Goal: Transaction & Acquisition: Purchase product/service

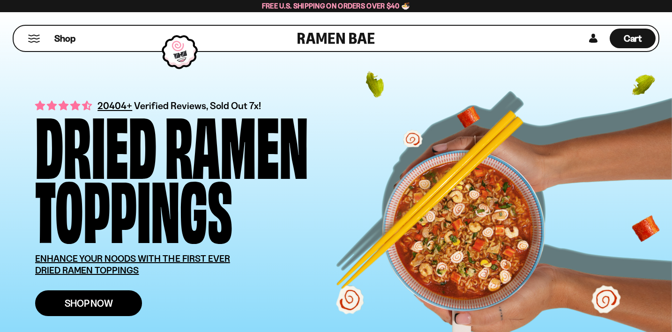
click at [91, 304] on span "Shop Now" at bounding box center [89, 303] width 48 height 10
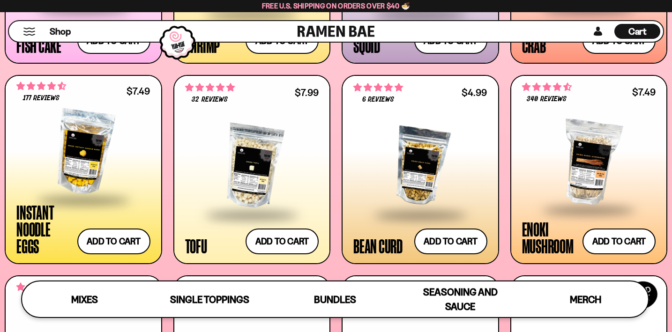
scroll to position [1034, 0]
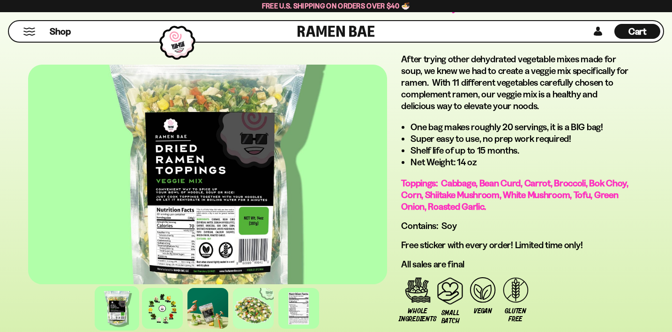
scroll to position [649, 0]
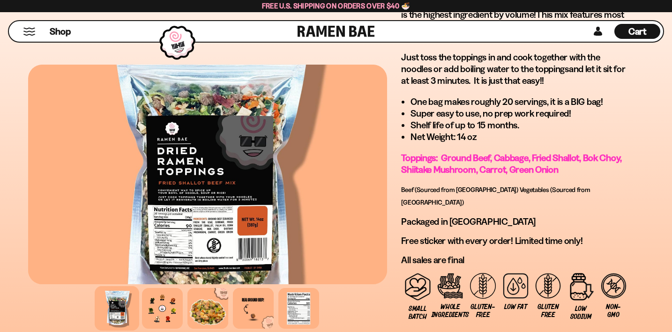
scroll to position [722, 0]
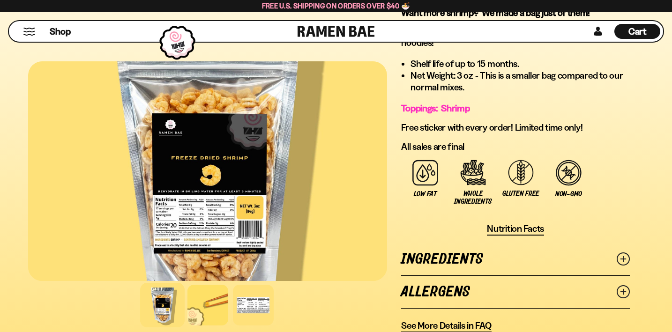
scroll to position [687, 0]
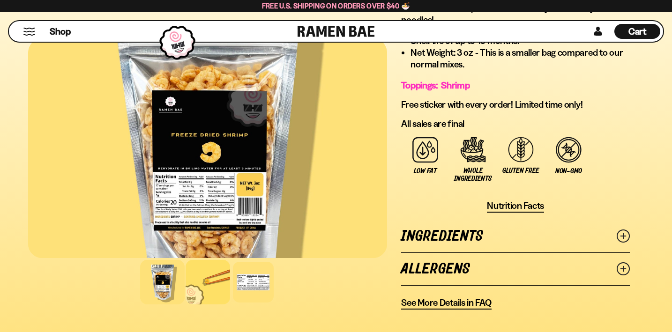
click at [200, 283] on div at bounding box center [208, 282] width 45 height 45
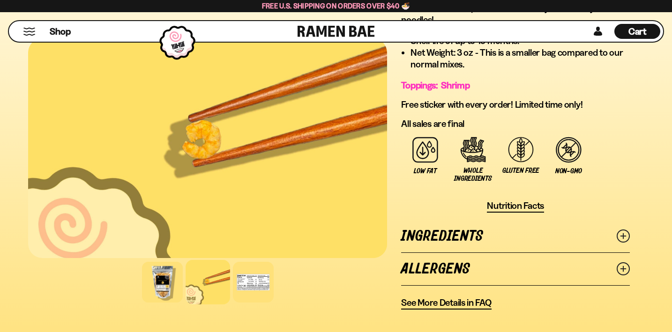
click at [24, 34] on button "Mobile Menu Trigger" at bounding box center [29, 32] width 13 height 8
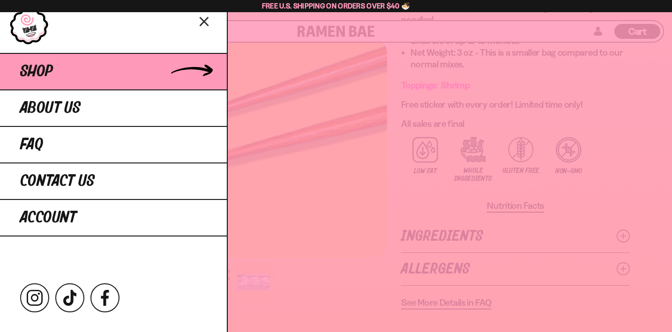
click at [48, 68] on span "Shop" at bounding box center [36, 71] width 33 height 17
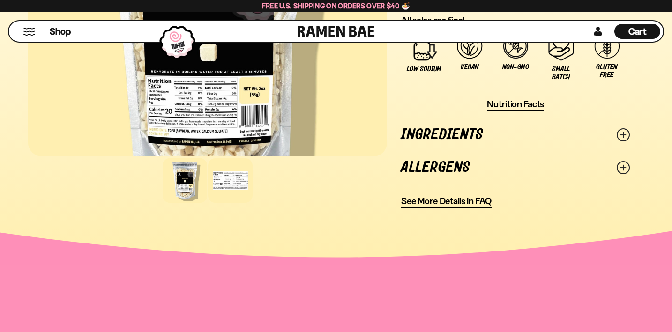
scroll to position [796, 0]
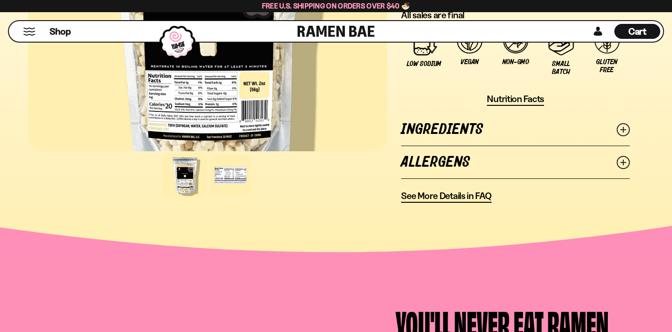
click at [503, 97] on span "Nutrition Facts" at bounding box center [515, 99] width 57 height 12
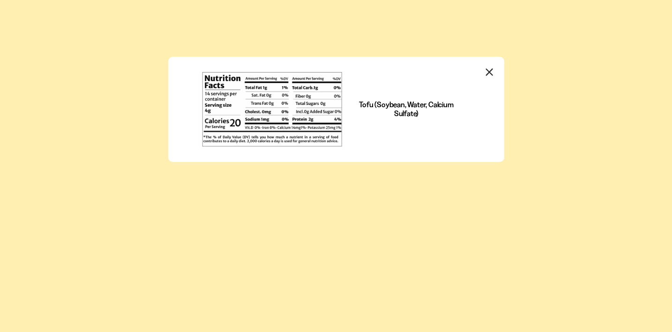
scroll to position [0, 0]
click at [489, 72] on icon "Close modal" at bounding box center [489, 72] width 6 height 6
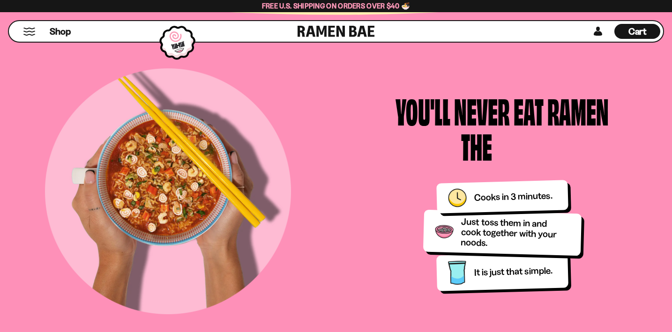
scroll to position [1048, 0]
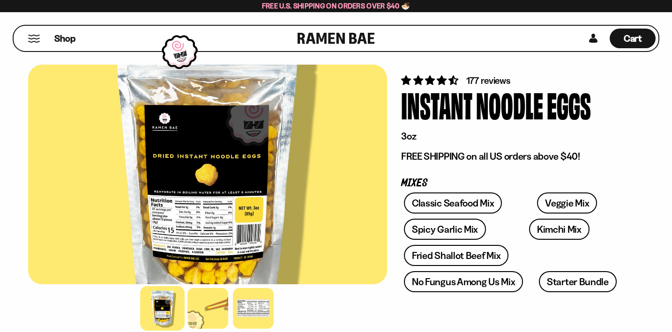
scroll to position [29, 0]
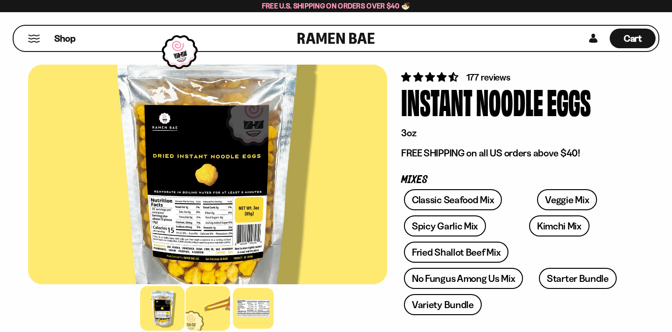
click at [203, 299] on div at bounding box center [208, 308] width 45 height 45
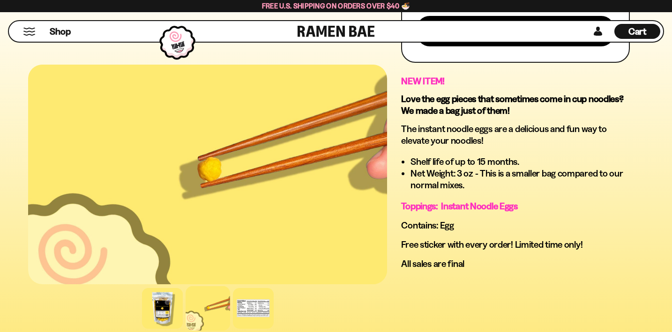
scroll to position [617, 0]
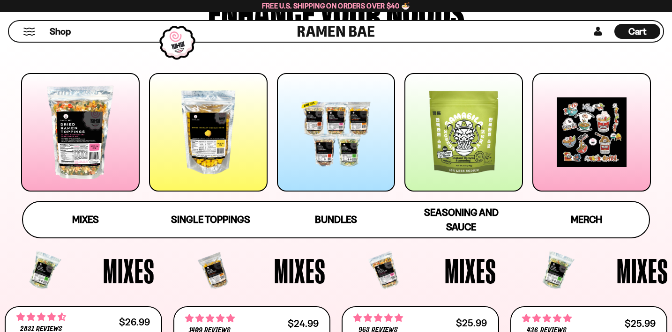
scroll to position [120, 0]
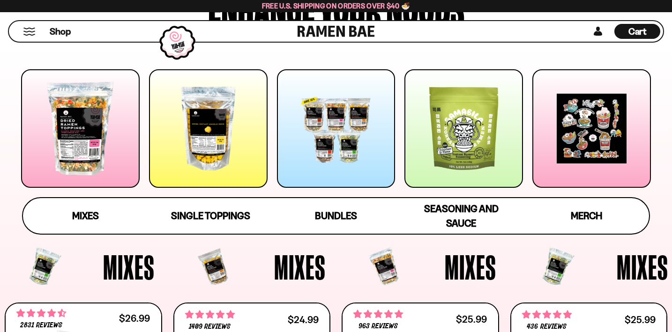
click at [478, 146] on div at bounding box center [463, 128] width 119 height 119
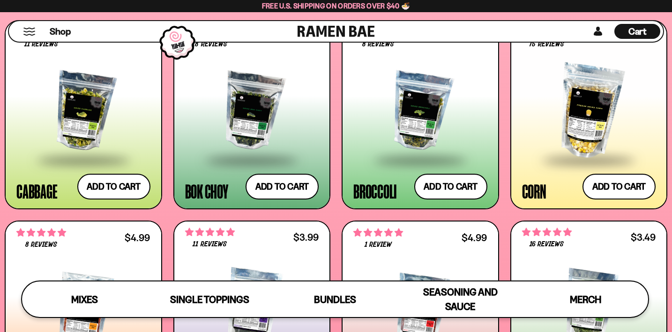
scroll to position [1459, 0]
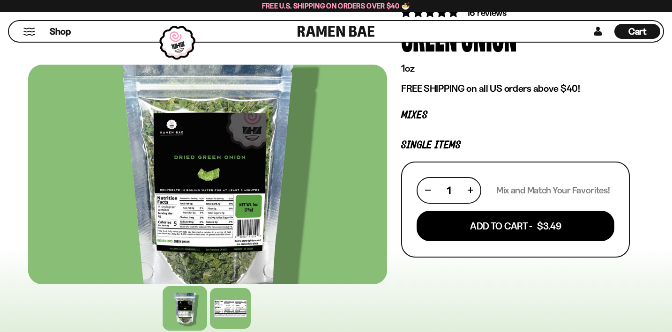
scroll to position [95, 0]
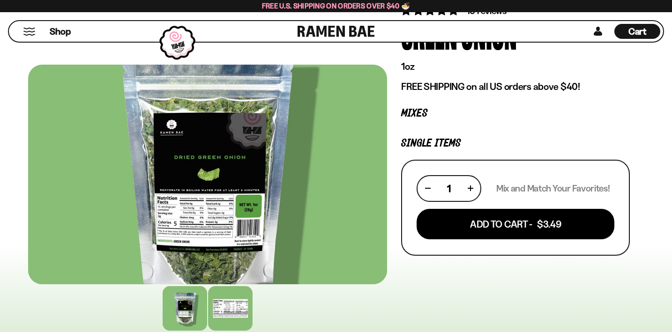
click at [231, 302] on div at bounding box center [230, 308] width 45 height 45
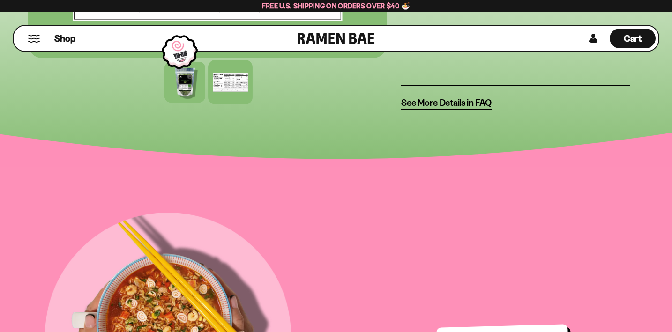
scroll to position [0, 0]
